Goal: Information Seeking & Learning: Learn about a topic

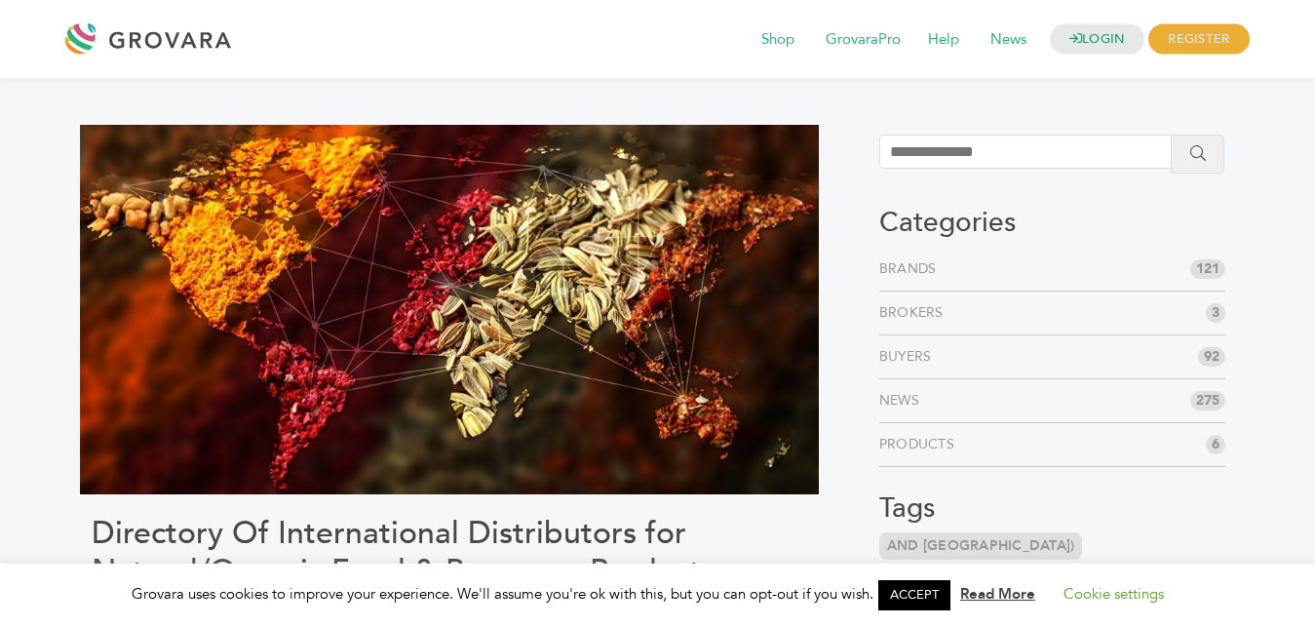
click at [926, 448] on link "Products" at bounding box center [920, 444] width 83 height 19
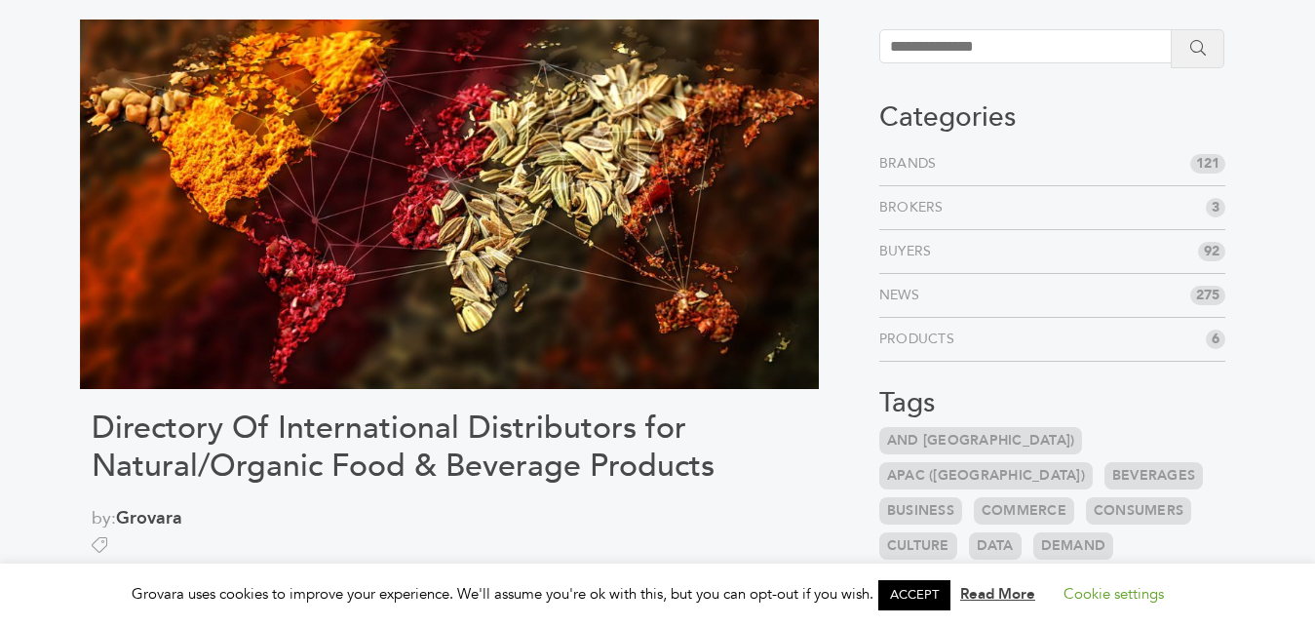
scroll to position [298, 0]
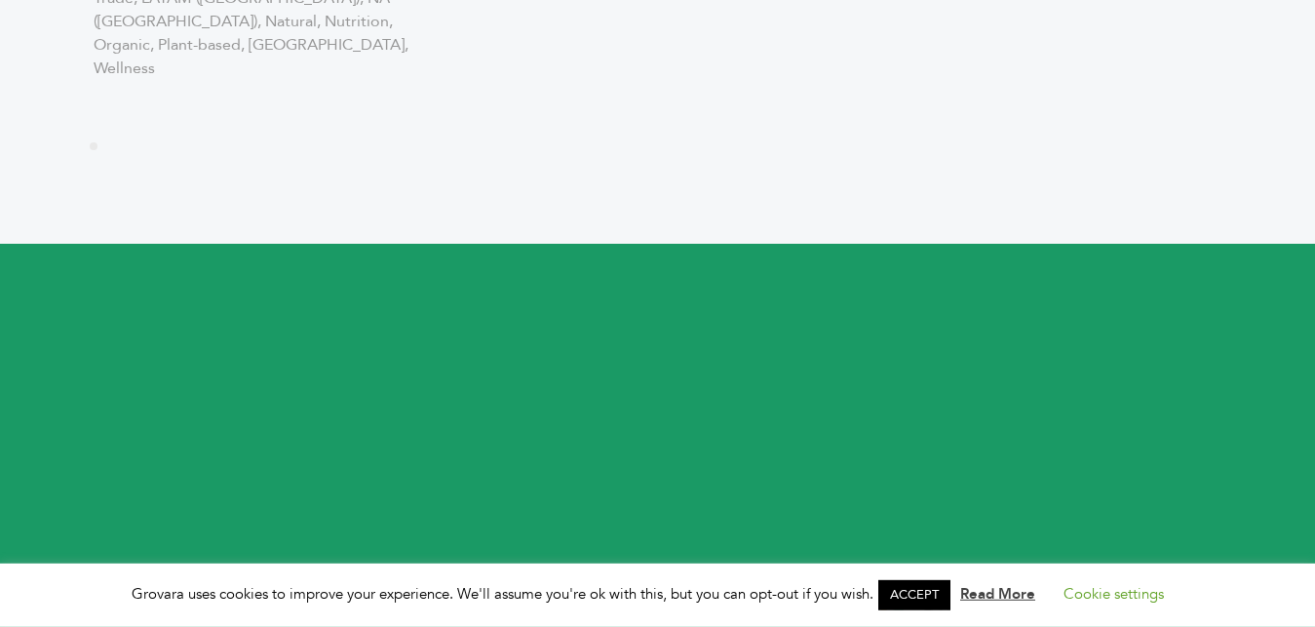
scroll to position [3004, 0]
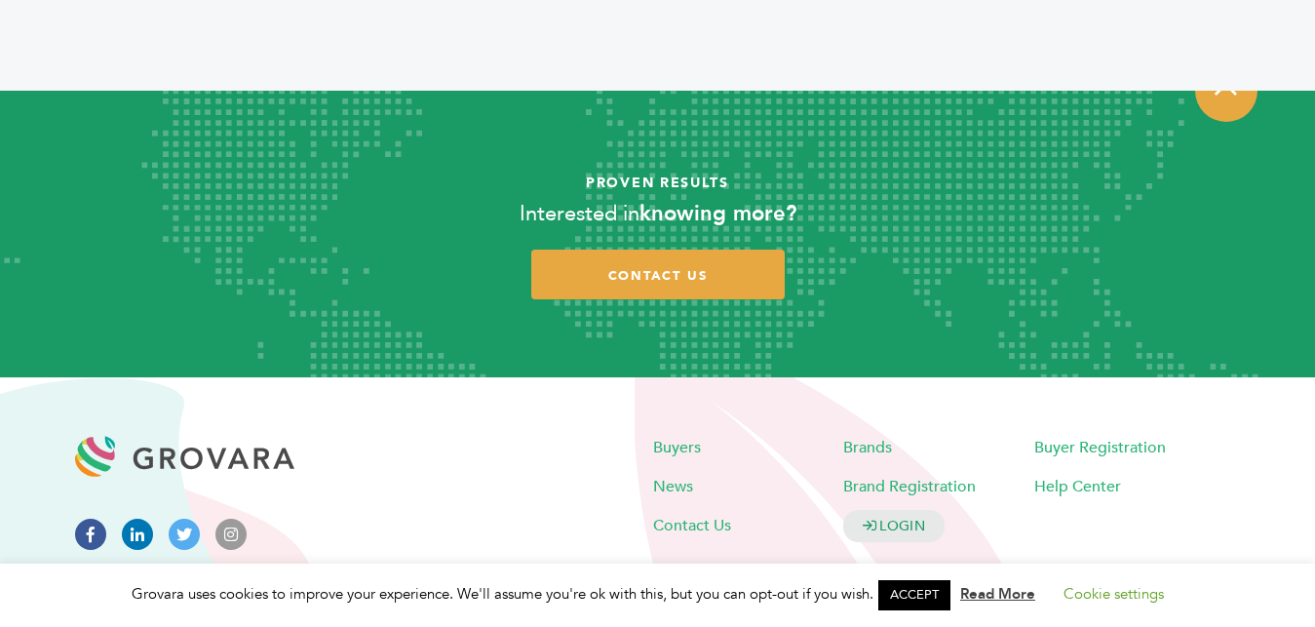
click at [930, 599] on link "ACCEPT" at bounding box center [914, 595] width 72 height 30
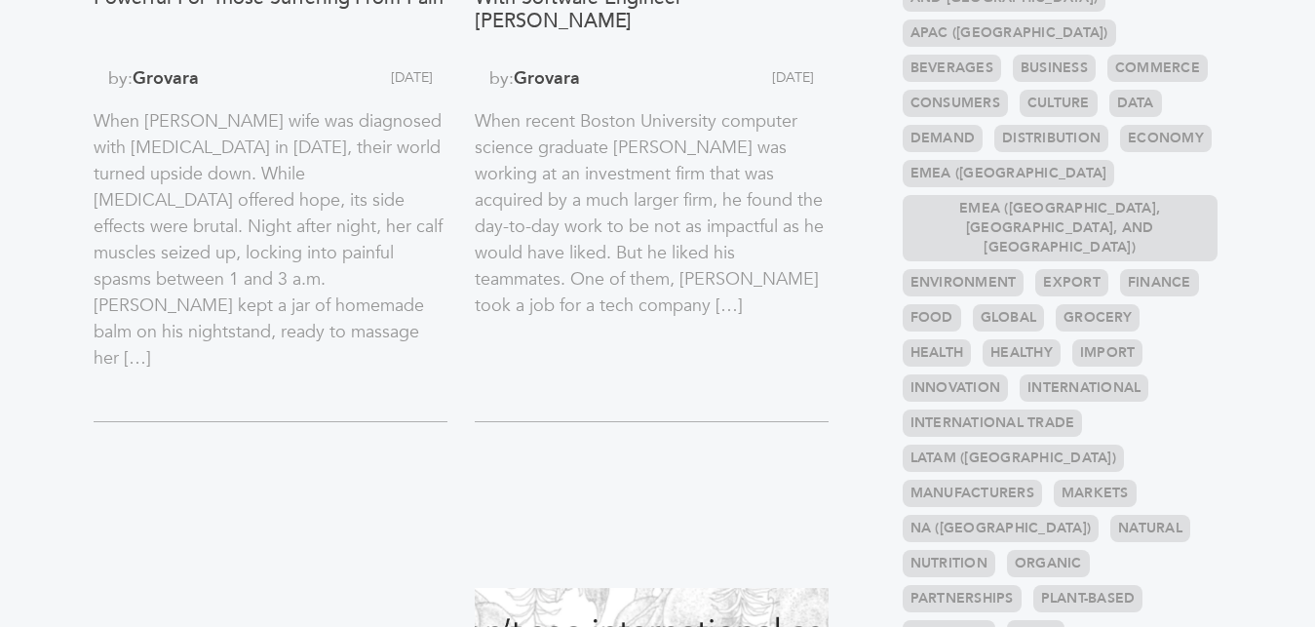
scroll to position [596, 0]
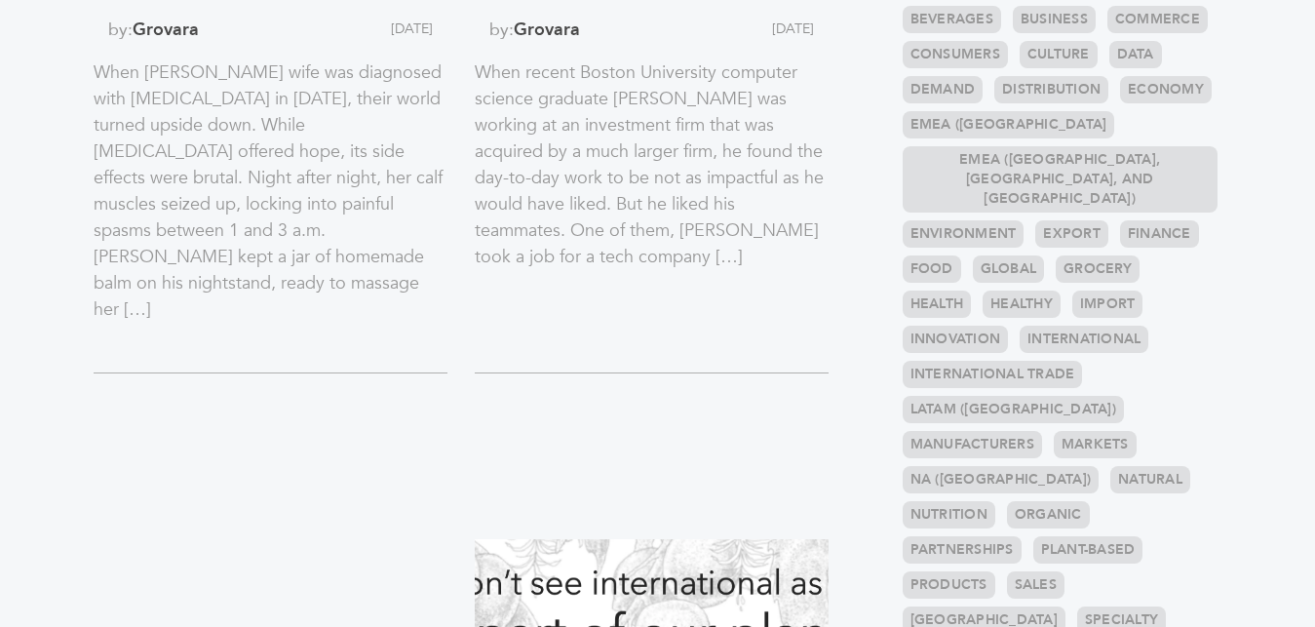
click at [972, 361] on link "International Trade" at bounding box center [992, 374] width 180 height 27
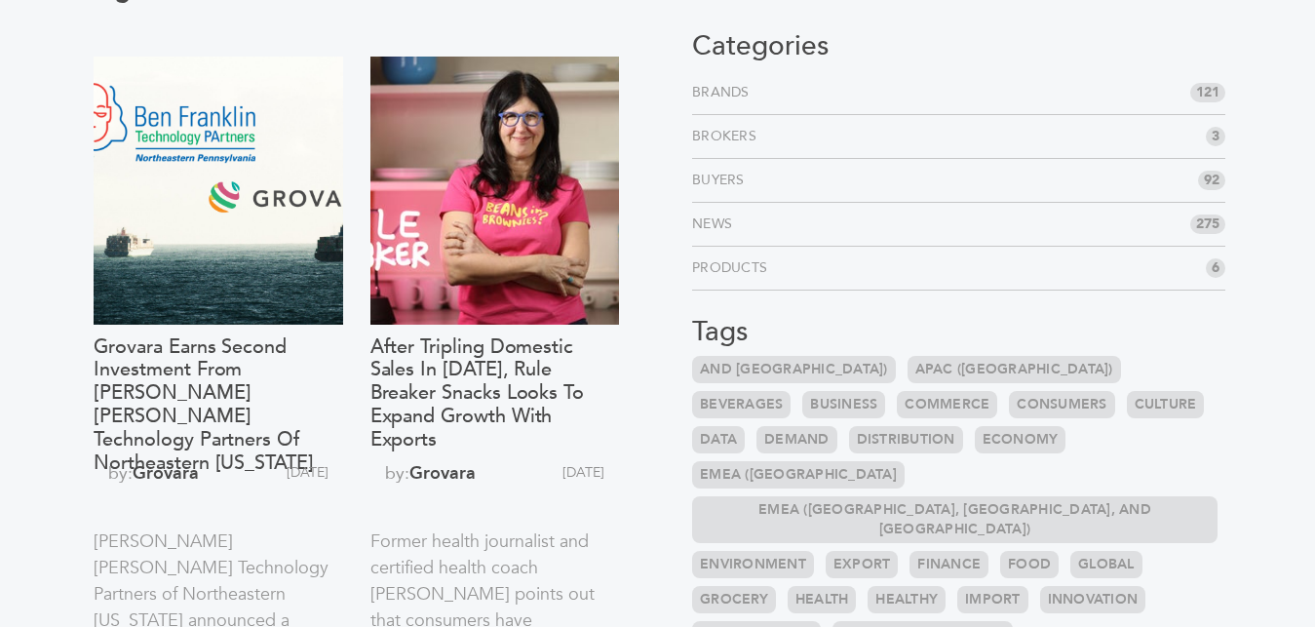
scroll to position [199, 0]
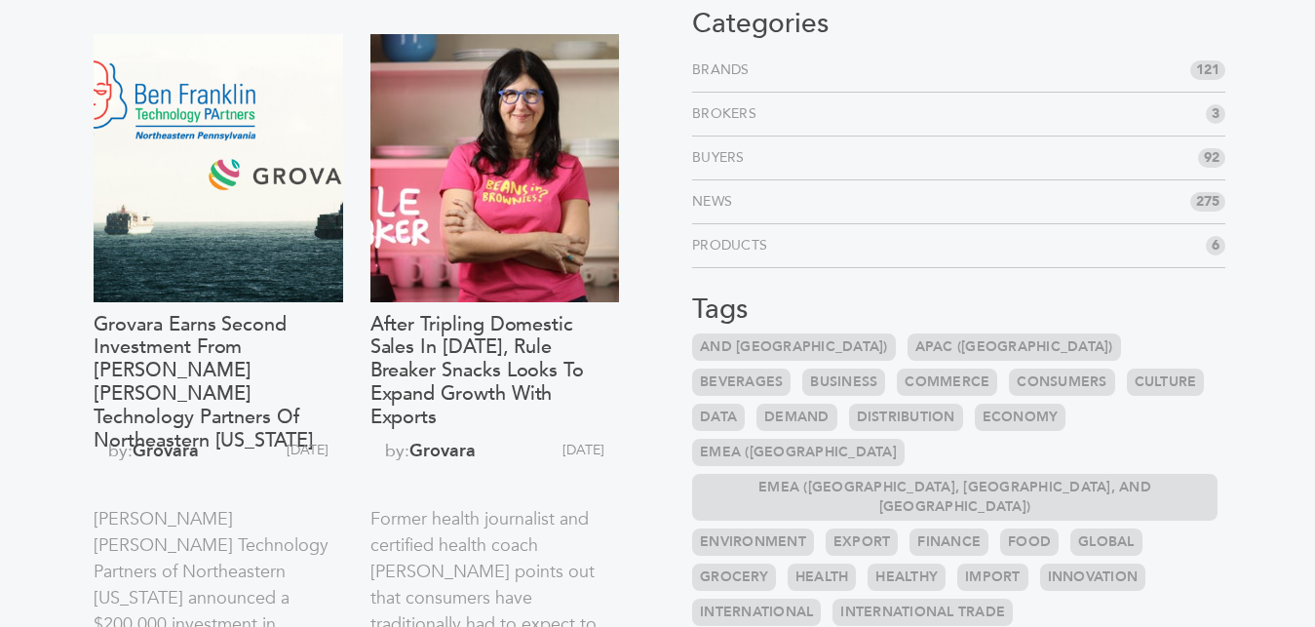
click at [919, 344] on link "APAC ([GEOGRAPHIC_DATA])" at bounding box center [1013, 346] width 213 height 27
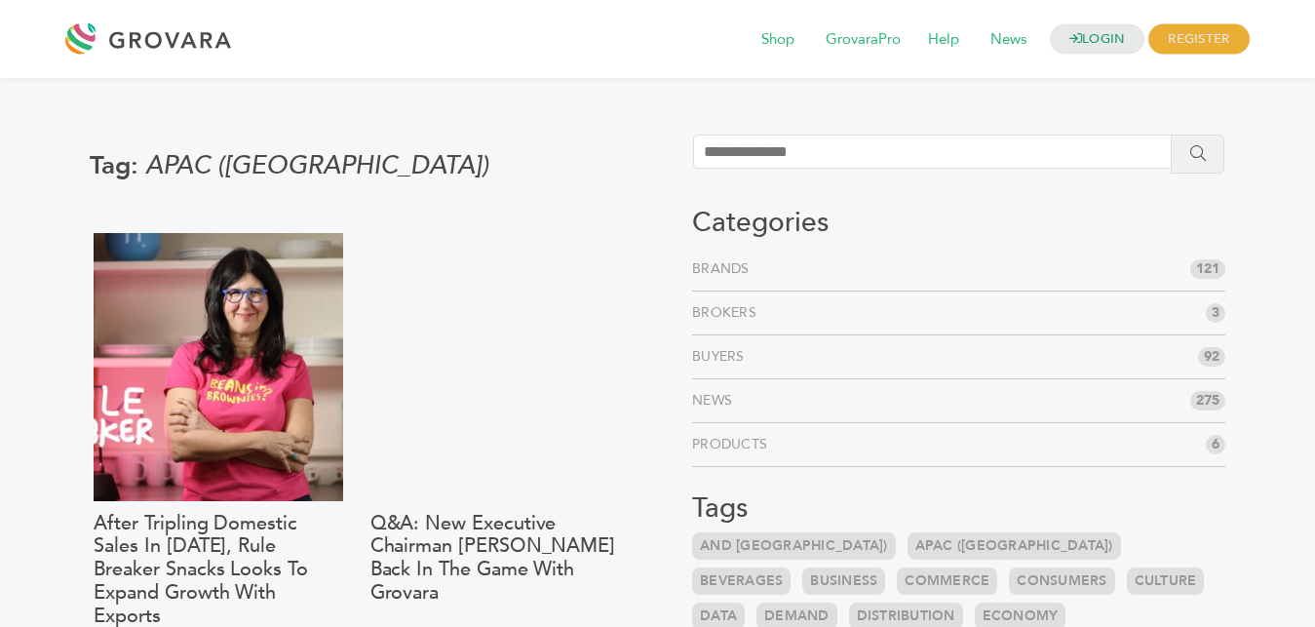
scroll to position [596, 0]
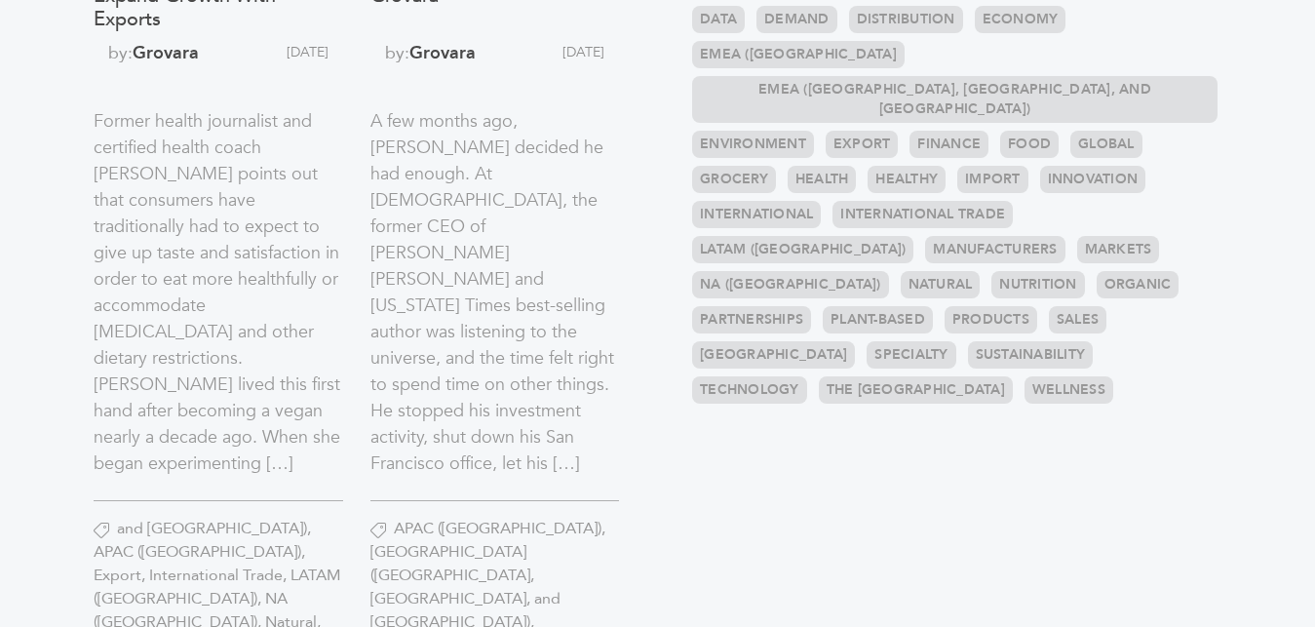
click at [821, 201] on link "International" at bounding box center [756, 214] width 129 height 27
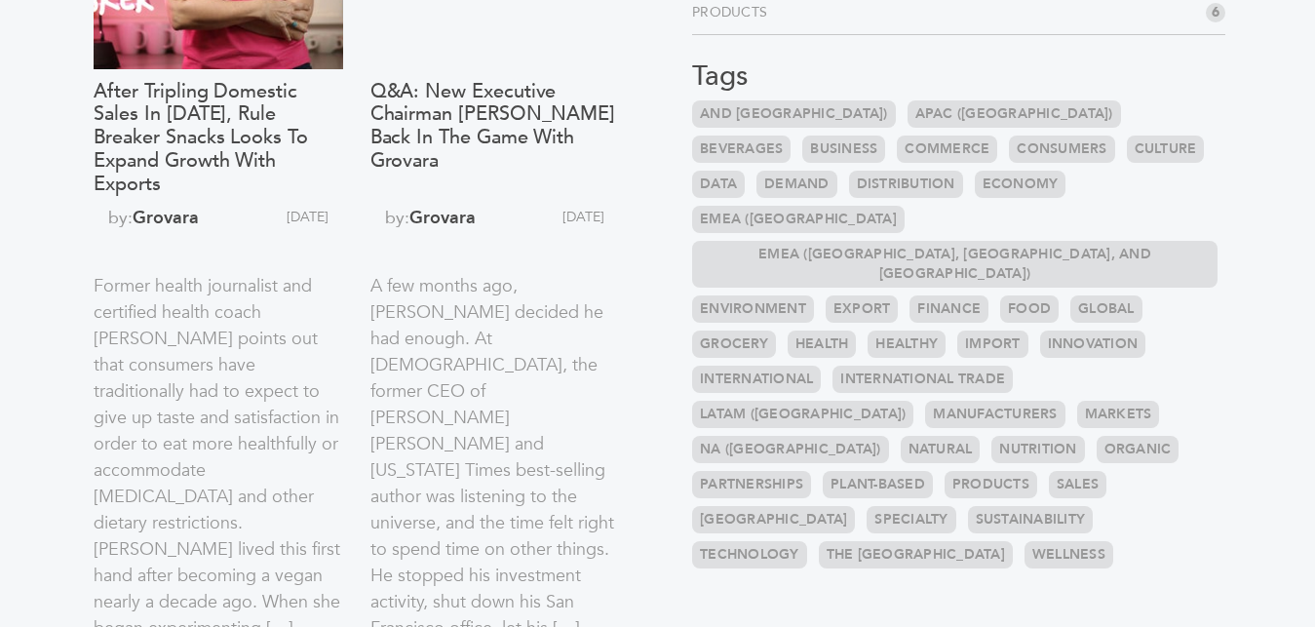
scroll to position [398, 0]
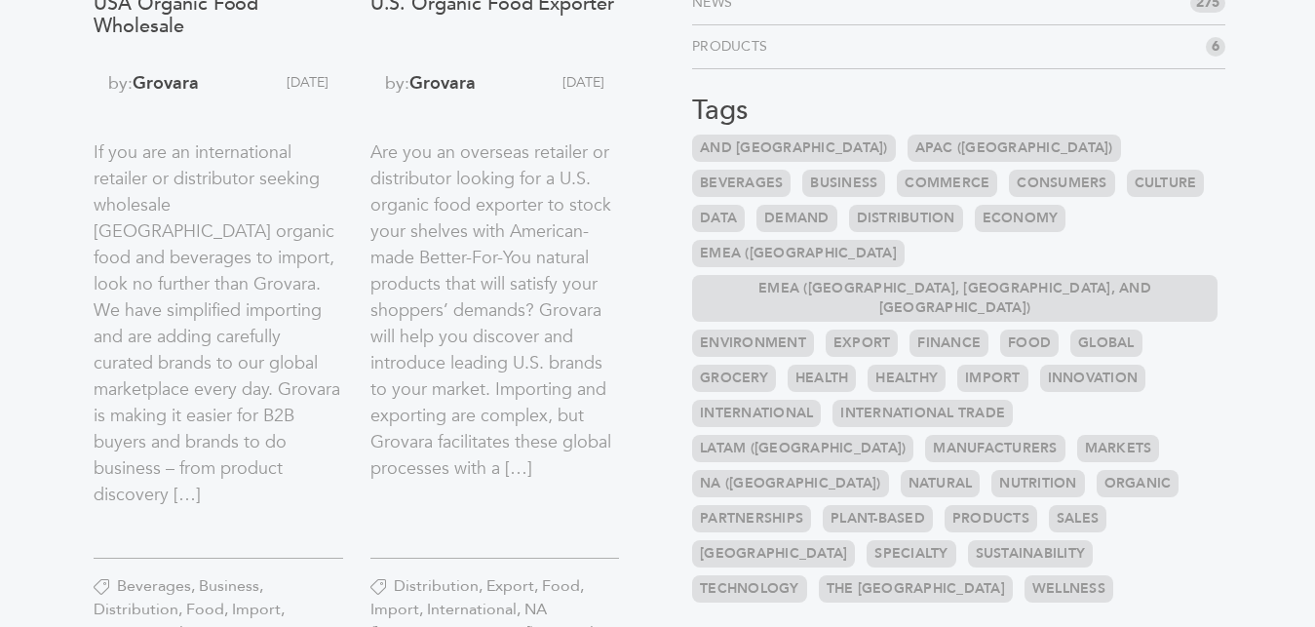
scroll to position [298, 0]
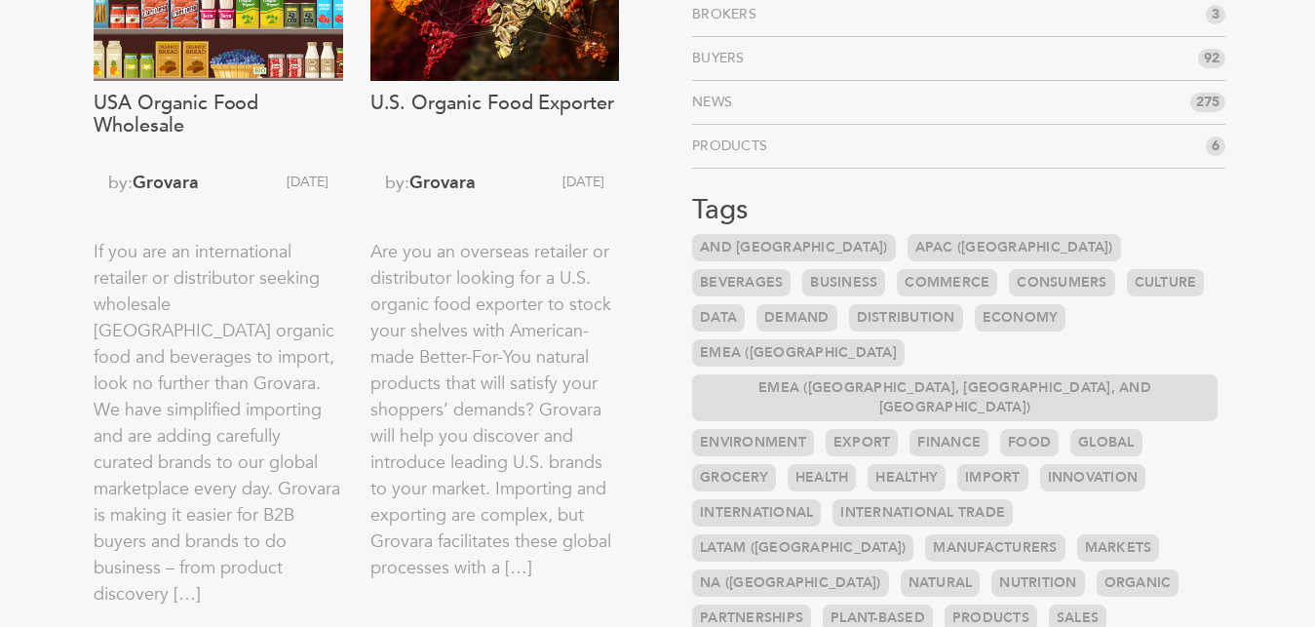
click at [780, 245] on link "and [GEOGRAPHIC_DATA])" at bounding box center [794, 247] width 204 height 27
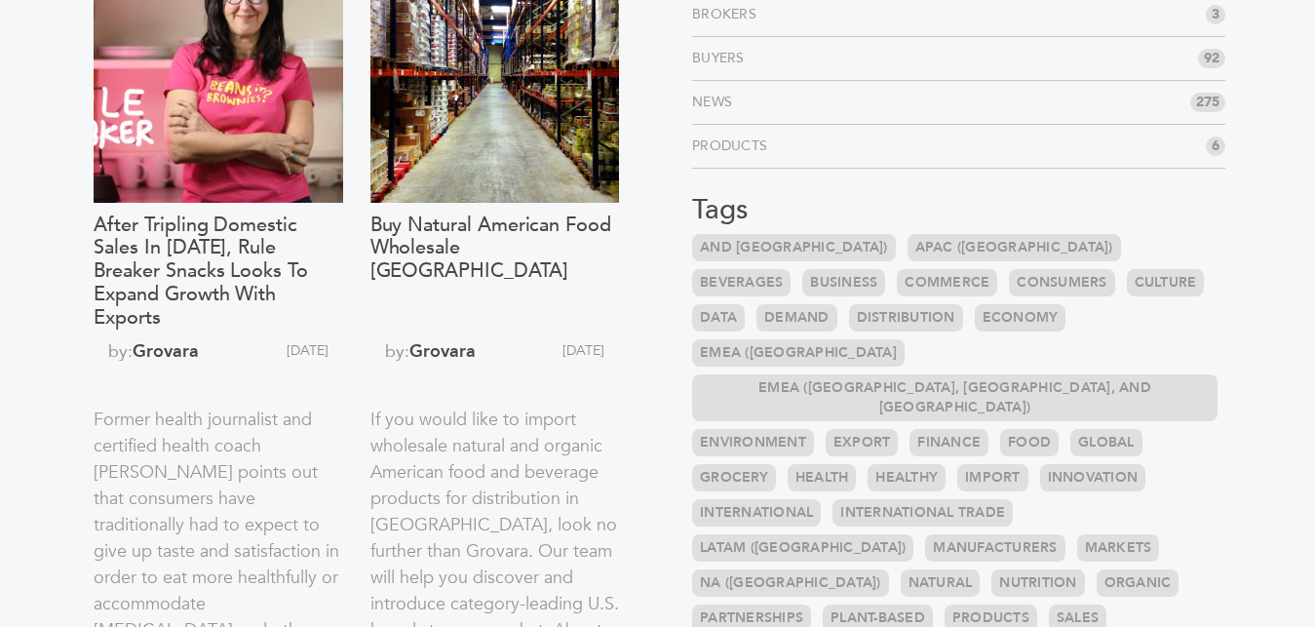
scroll to position [795, 0]
